Goal: Task Accomplishment & Management: Complete application form

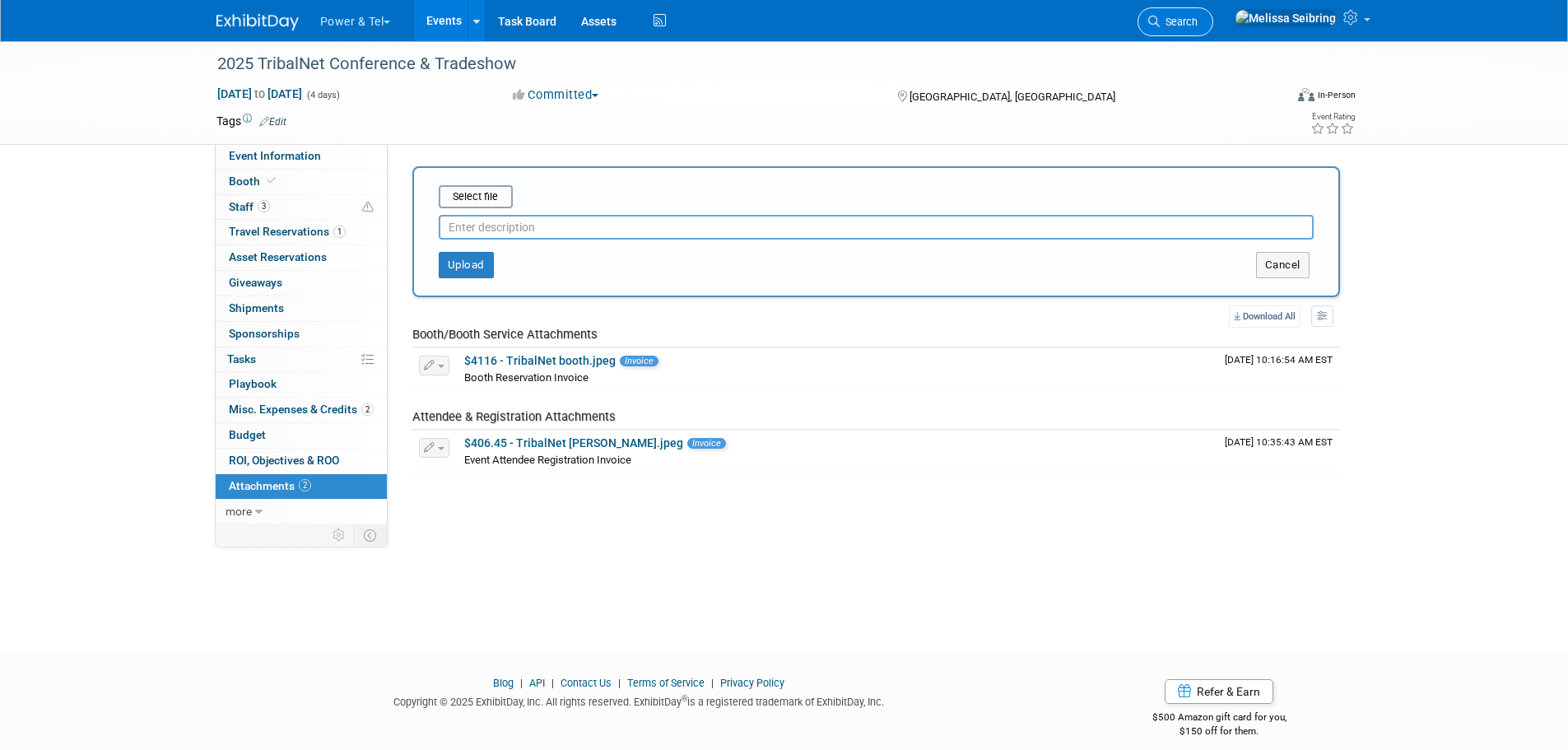
click at [1160, 16] on icon at bounding box center [1154, 21] width 12 height 12
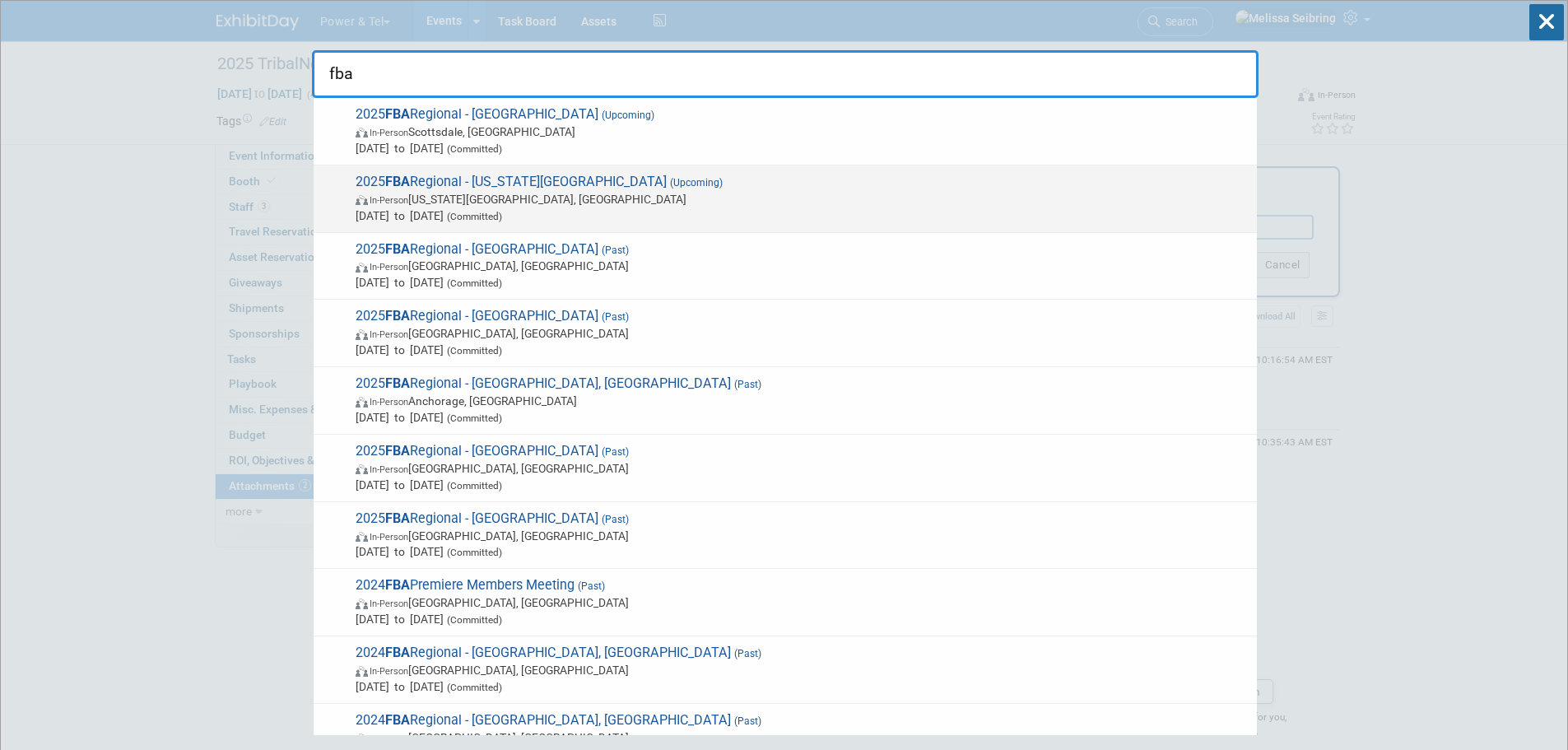
type input "fba"
click at [401, 178] on strong "FBA" at bounding box center [396, 181] width 24 height 16
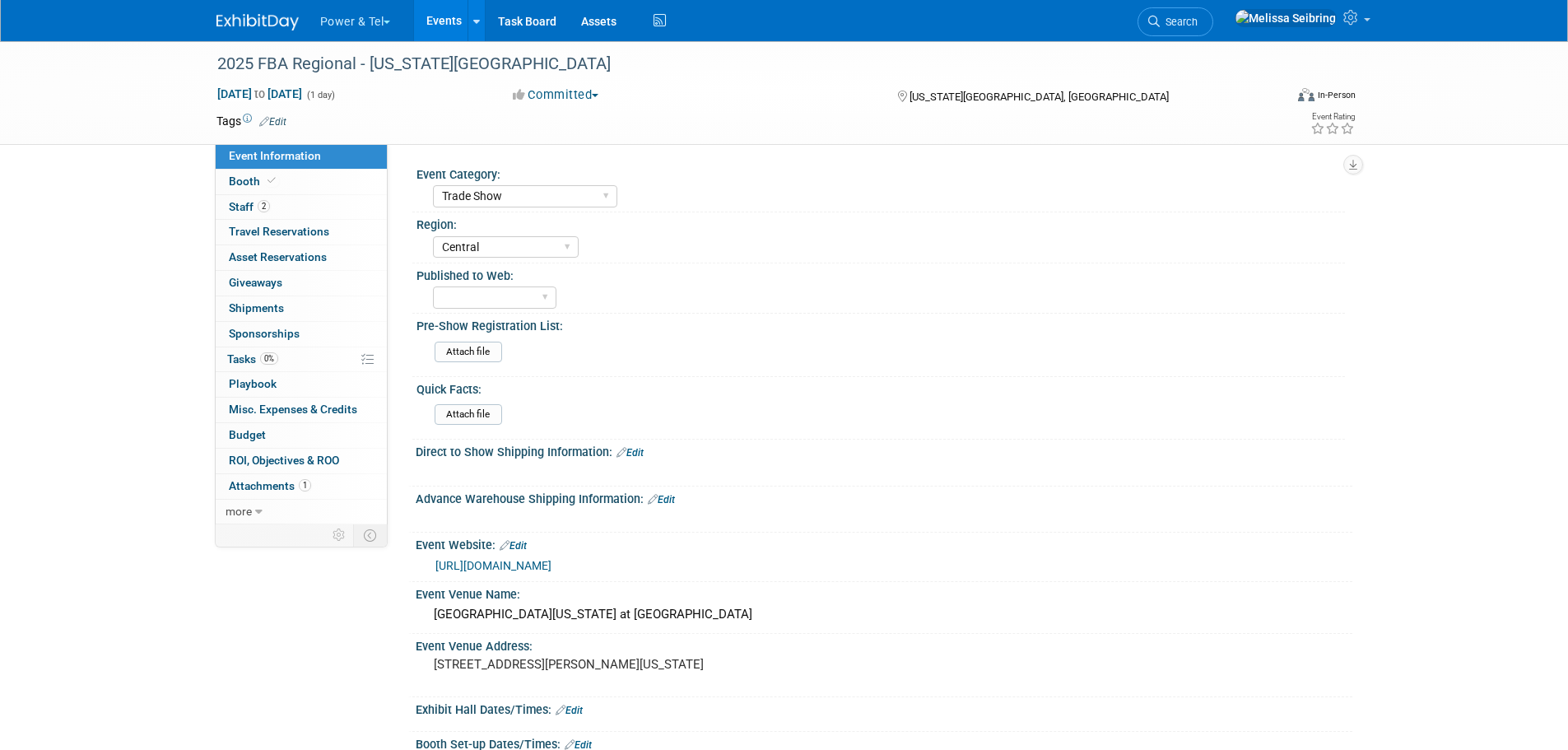
select select "Trade Show"
select select "Central"
click at [253, 209] on span "Staff 2" at bounding box center [249, 206] width 41 height 14
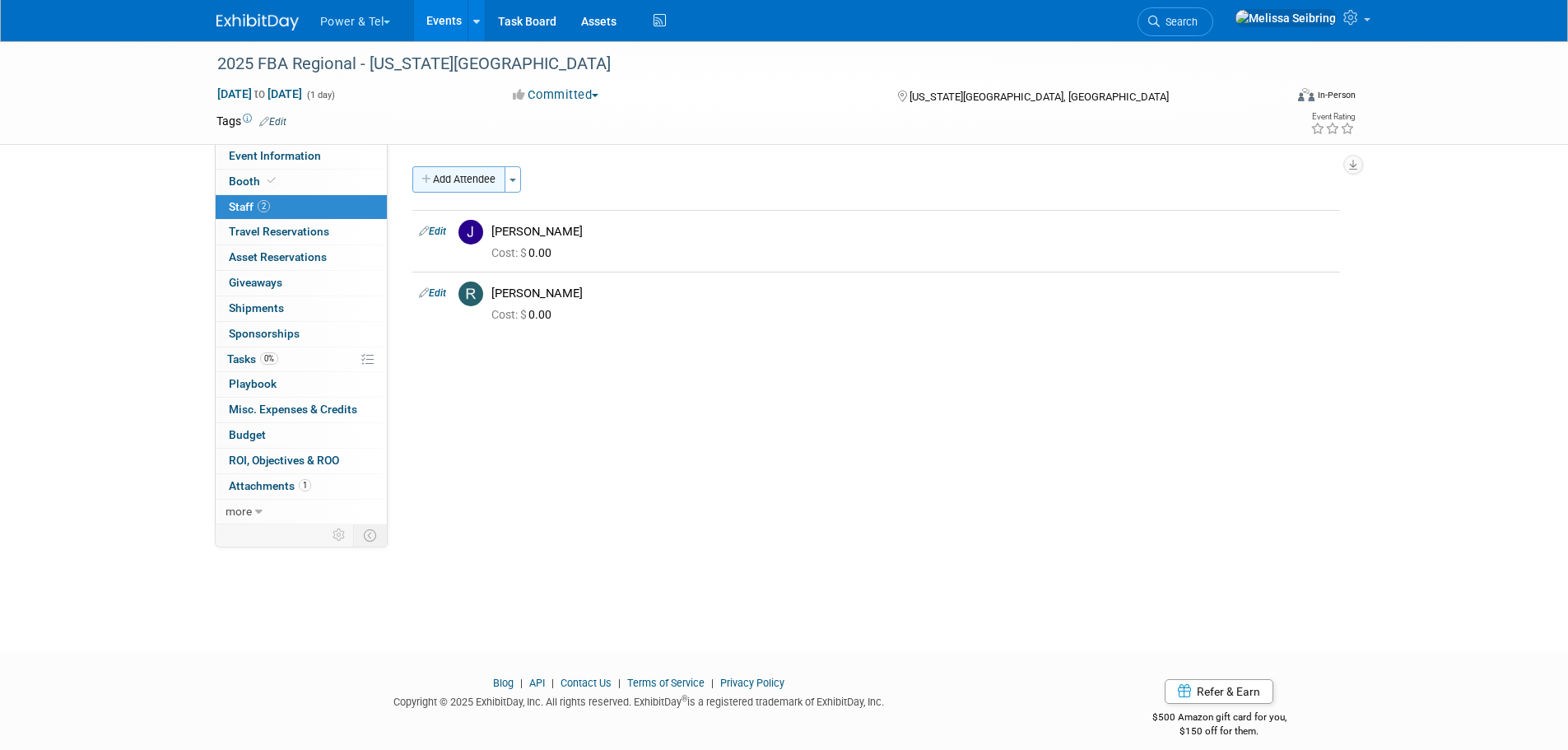
click at [465, 169] on button "Add Attendee" at bounding box center [458, 179] width 93 height 26
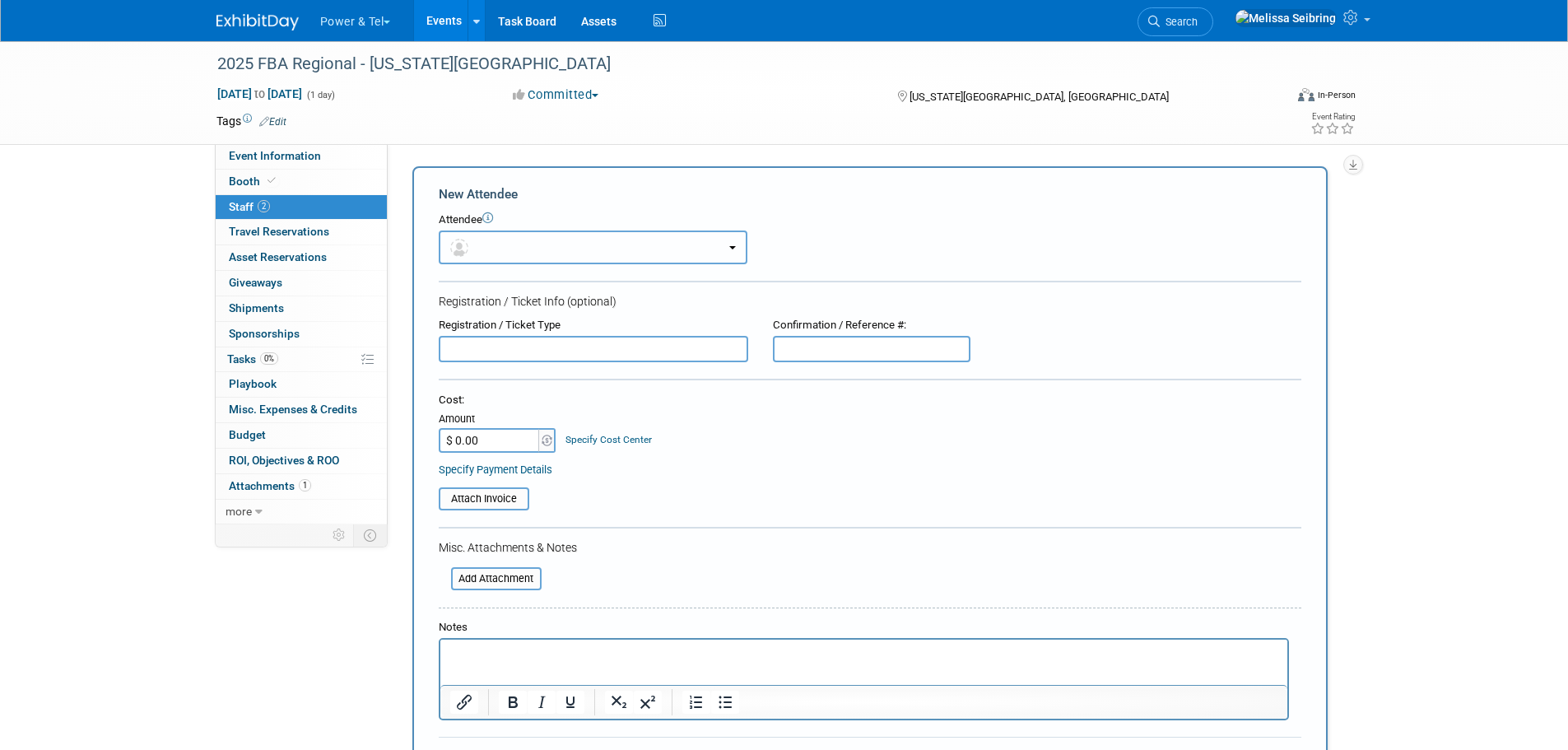
click at [517, 255] on button "button" at bounding box center [592, 247] width 309 height 34
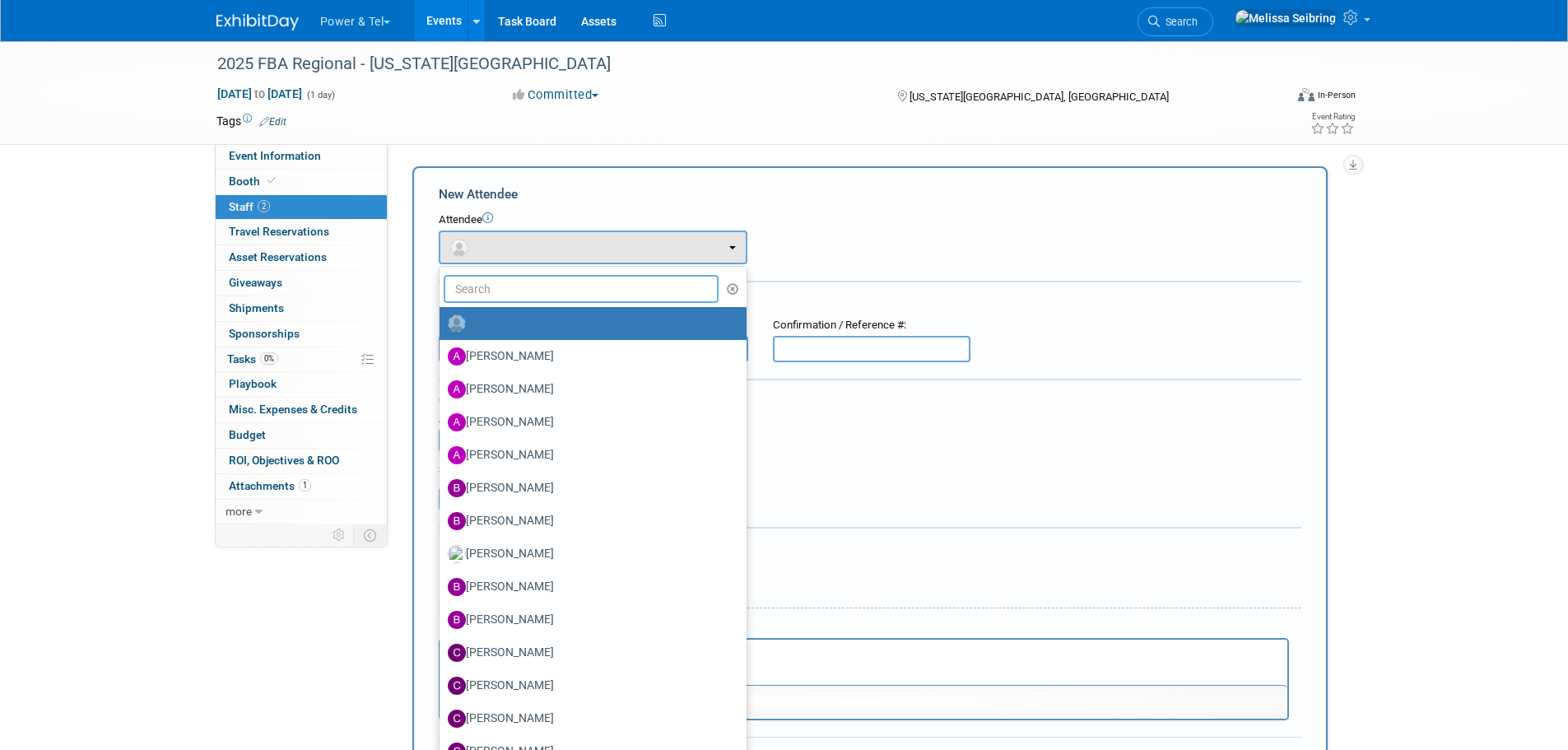
click at [523, 294] on input "text" at bounding box center [580, 288] width 276 height 28
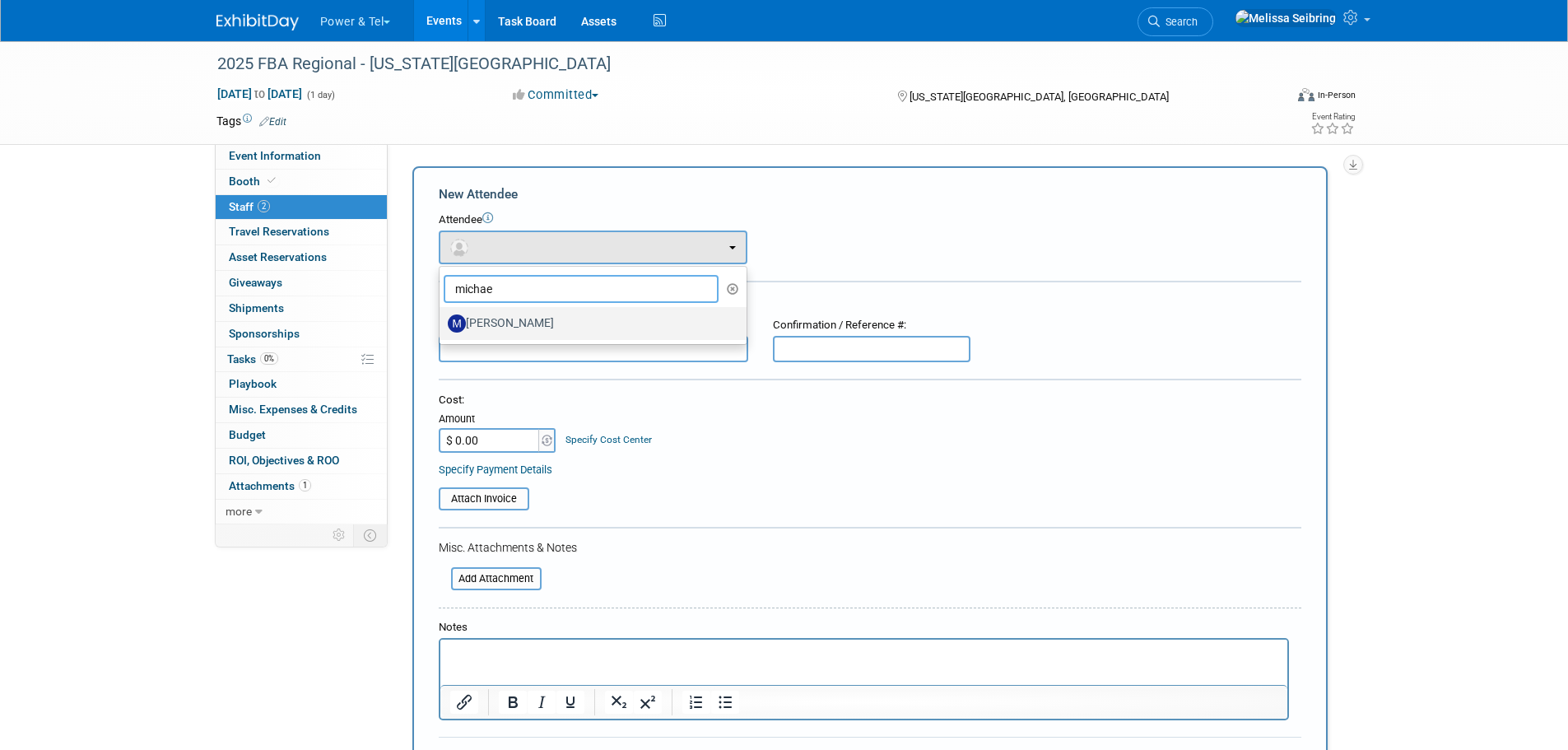
type input "michae"
click at [518, 311] on label "[PERSON_NAME]" at bounding box center [589, 323] width 282 height 26
click at [442, 316] on input "[PERSON_NAME]" at bounding box center [436, 320] width 11 height 11
select select "c8366c59-29c2-40f1-870d-e9ae2129019e"
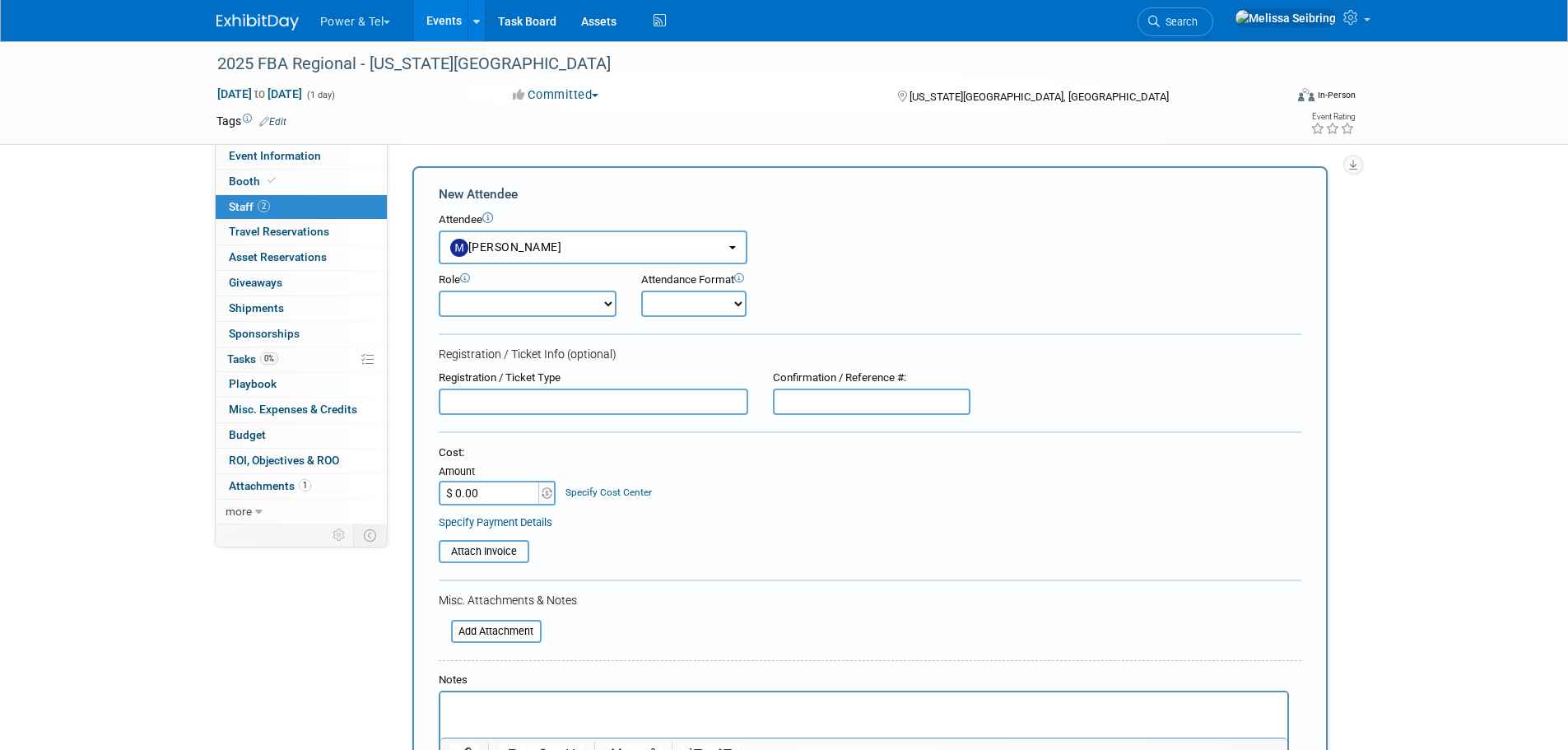
click at [579, 308] on select "Demonstrator Host Planner Presenter Sales Representative Set-up/Dismantle Crew …" at bounding box center [527, 303] width 178 height 26
select select "4"
click at [438, 290] on select "Demonstrator Host Planner Presenter Sales Representative Set-up/Dismantle Crew …" at bounding box center [527, 303] width 178 height 26
click at [691, 303] on select "Onsite Remote" at bounding box center [693, 303] width 105 height 26
select select "1"
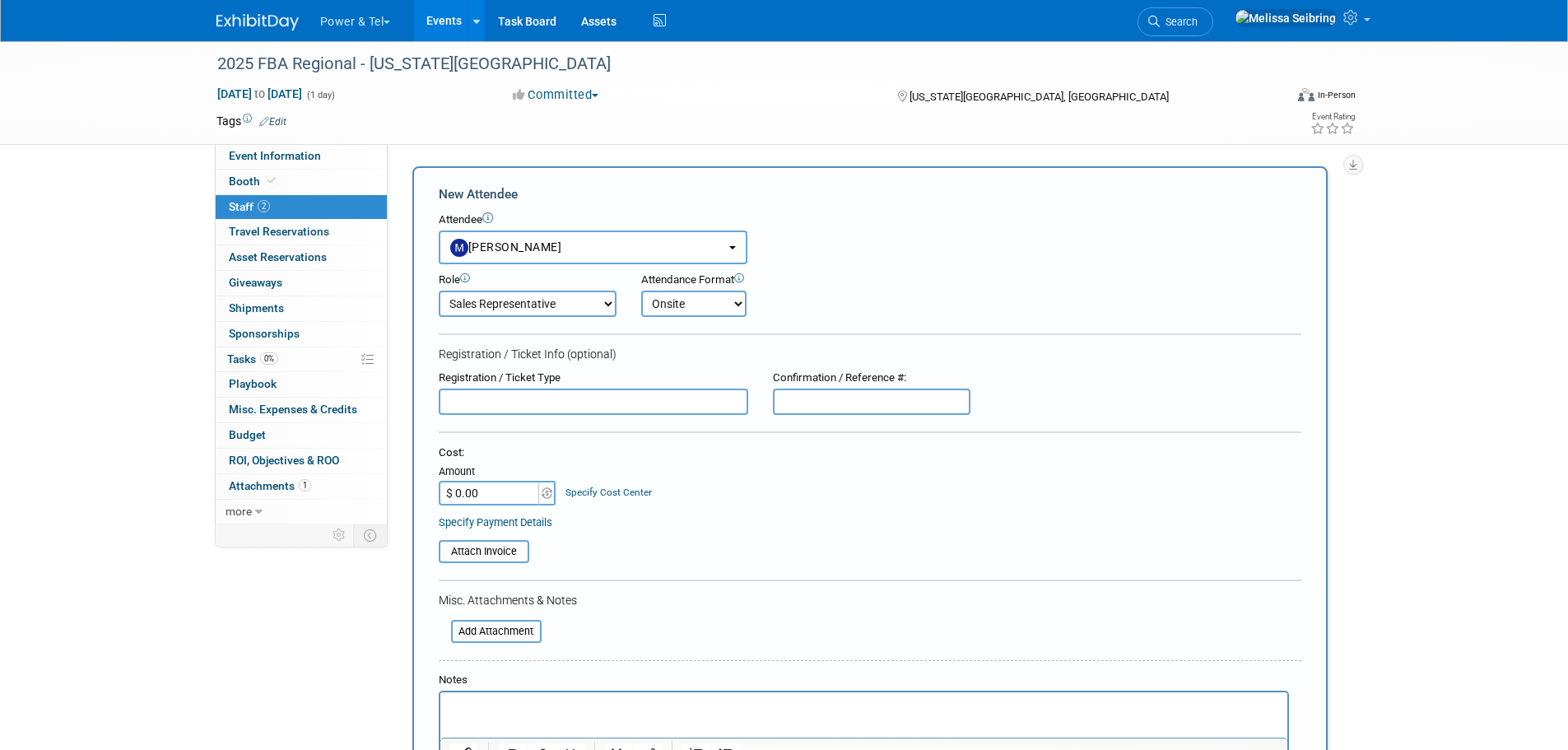
click at [641, 290] on select "Onsite Remote" at bounding box center [693, 303] width 105 height 26
click at [544, 398] on input "text" at bounding box center [593, 401] width 310 height 26
type input "Exhibitor pass"
click at [826, 401] on input "text" at bounding box center [871, 401] width 198 height 26
click at [823, 410] on input "text" at bounding box center [871, 401] width 198 height 26
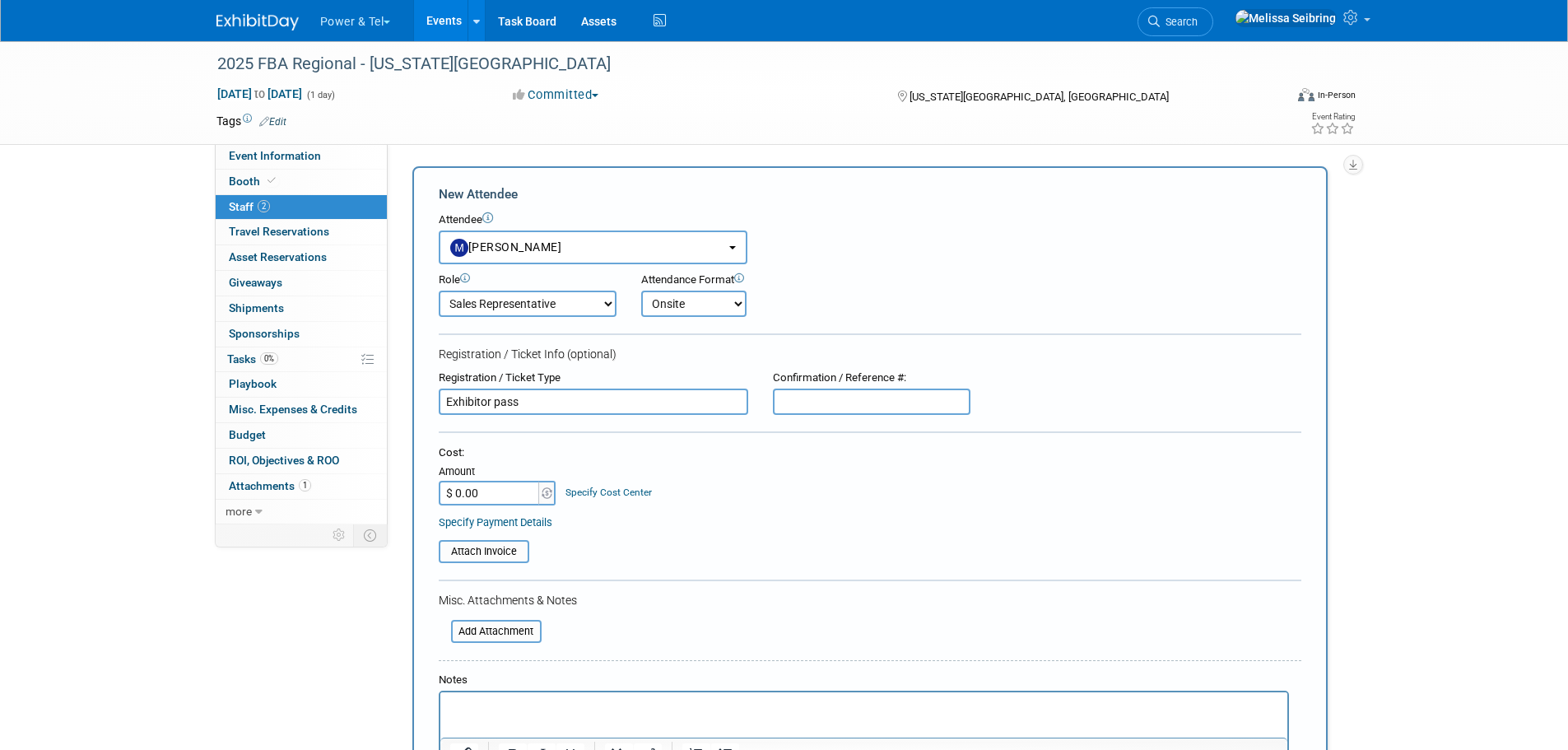
paste input "8884976"
type input "8884976"
click at [499, 494] on input "$ 0.00" at bounding box center [490, 492] width 103 height 24
type input "$ 99.00"
click at [478, 547] on input "file" at bounding box center [429, 551] width 196 height 19
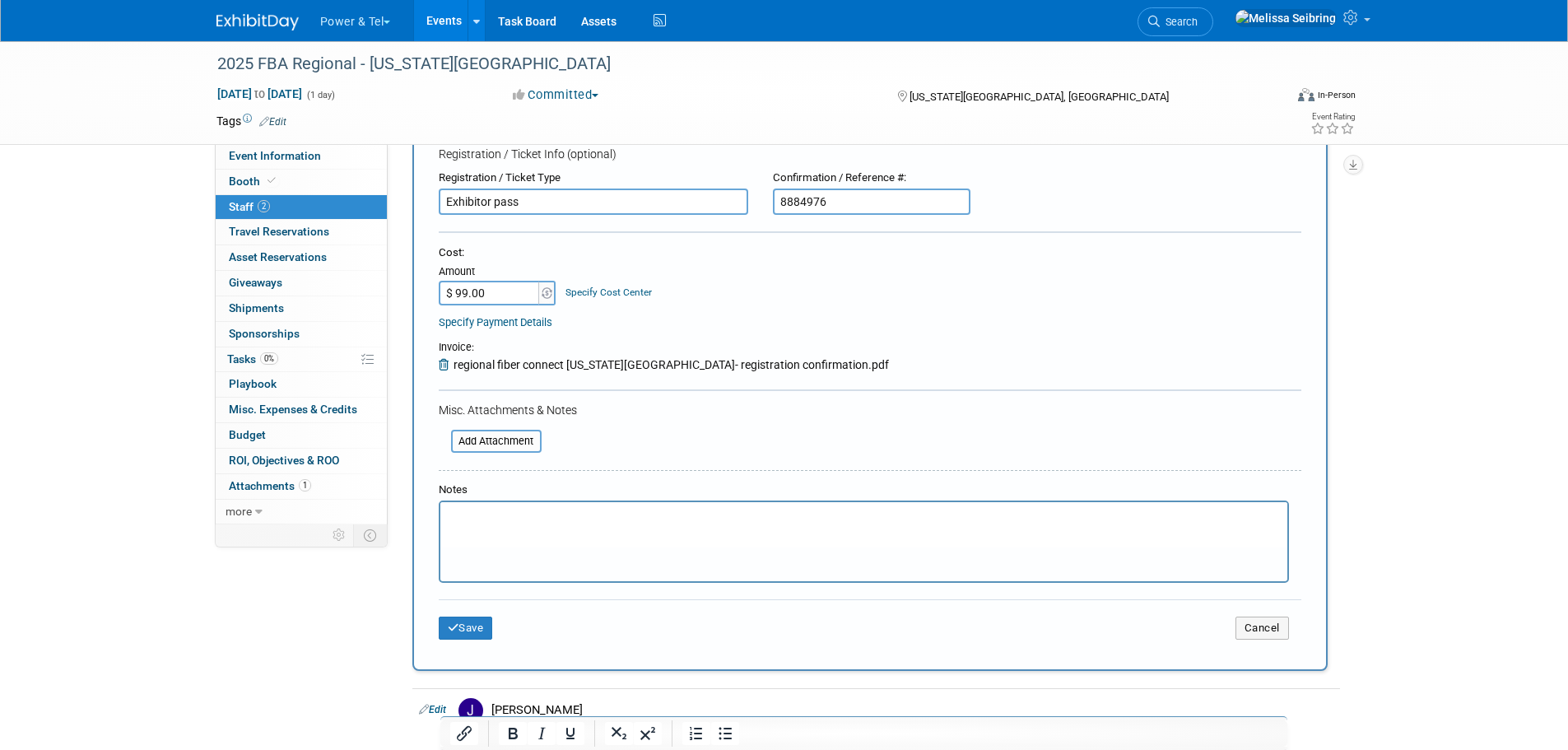
scroll to position [329, 0]
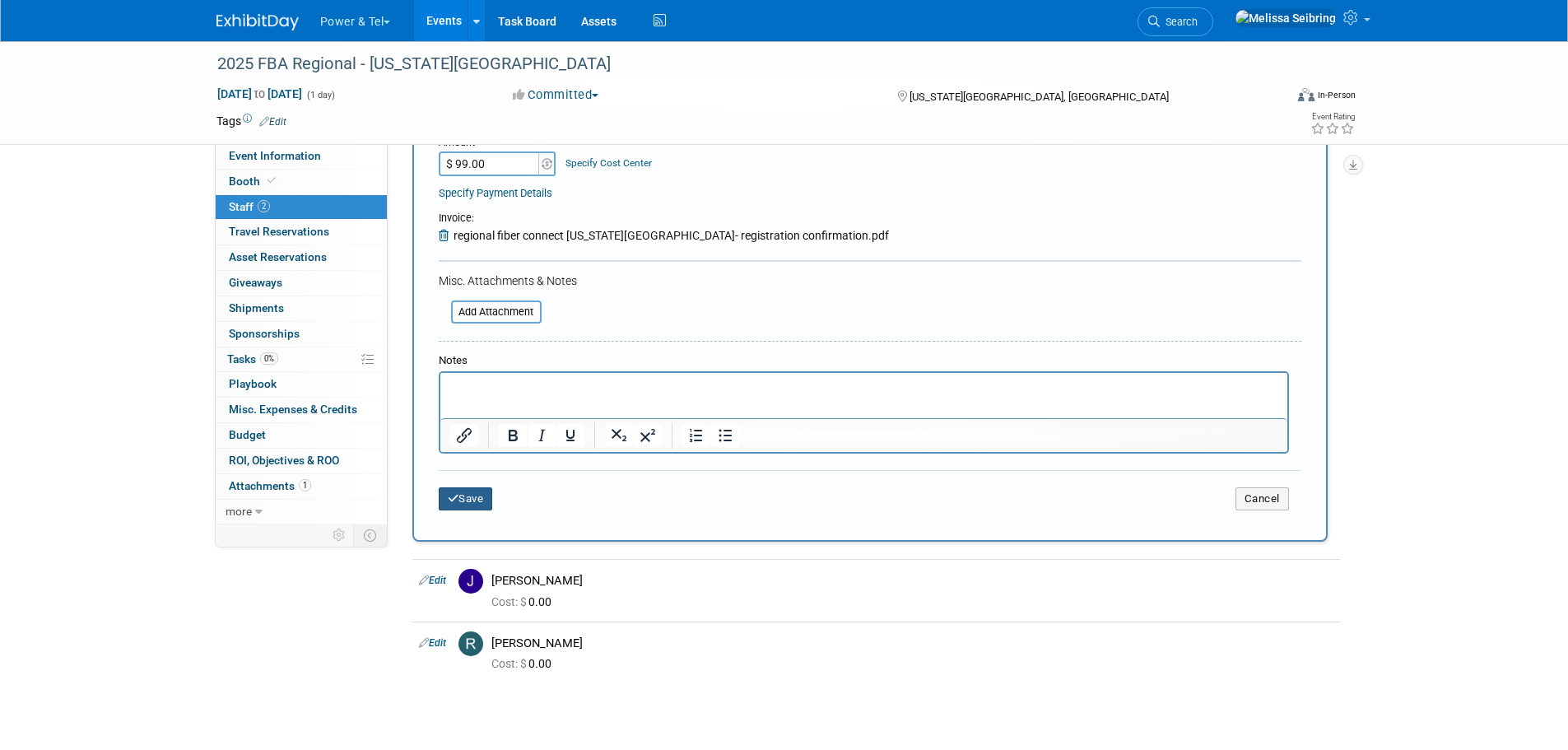
click at [470, 497] on button "Save" at bounding box center [466, 499] width 55 height 23
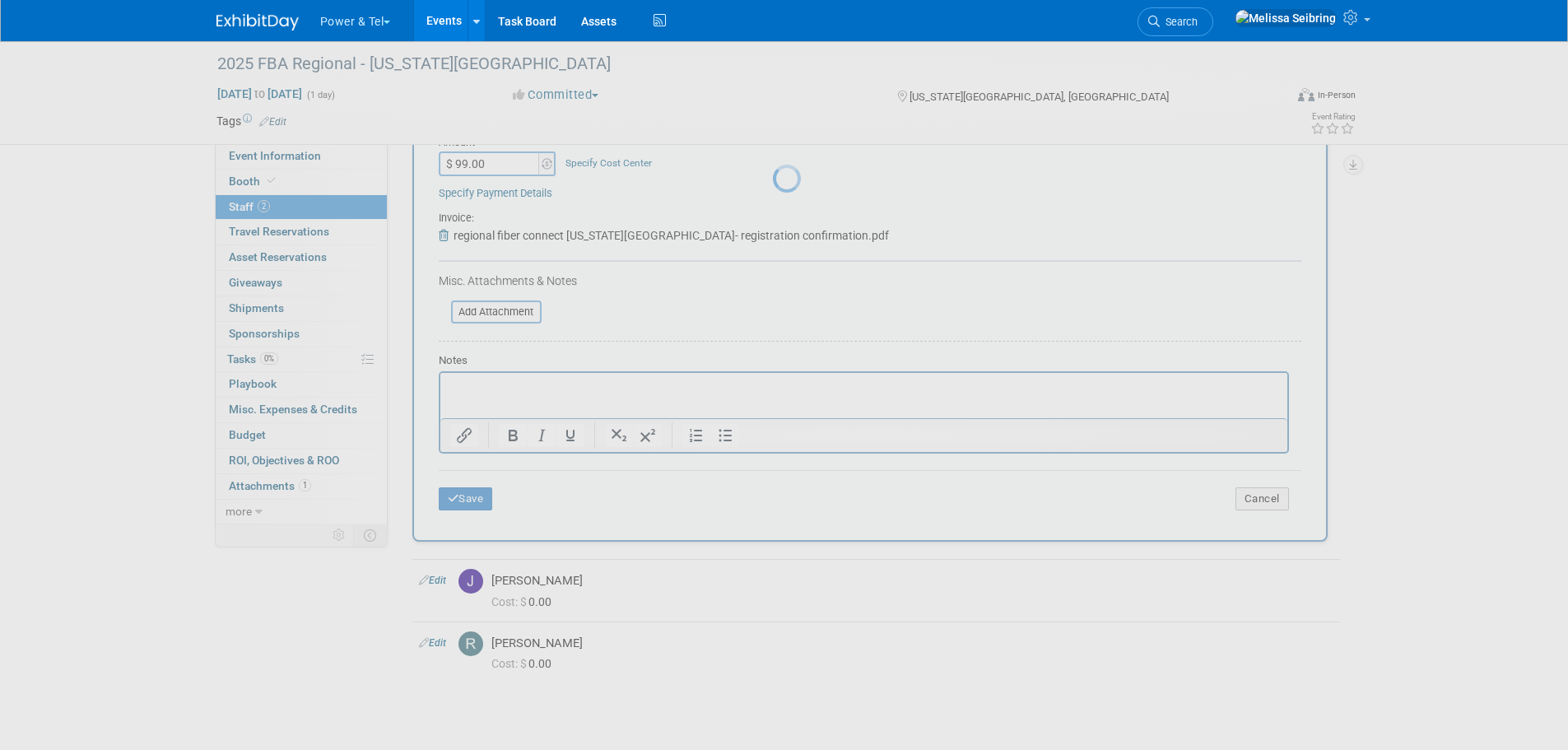
scroll to position [17, 0]
